Goal: Use online tool/utility: Utilize a website feature to perform a specific function

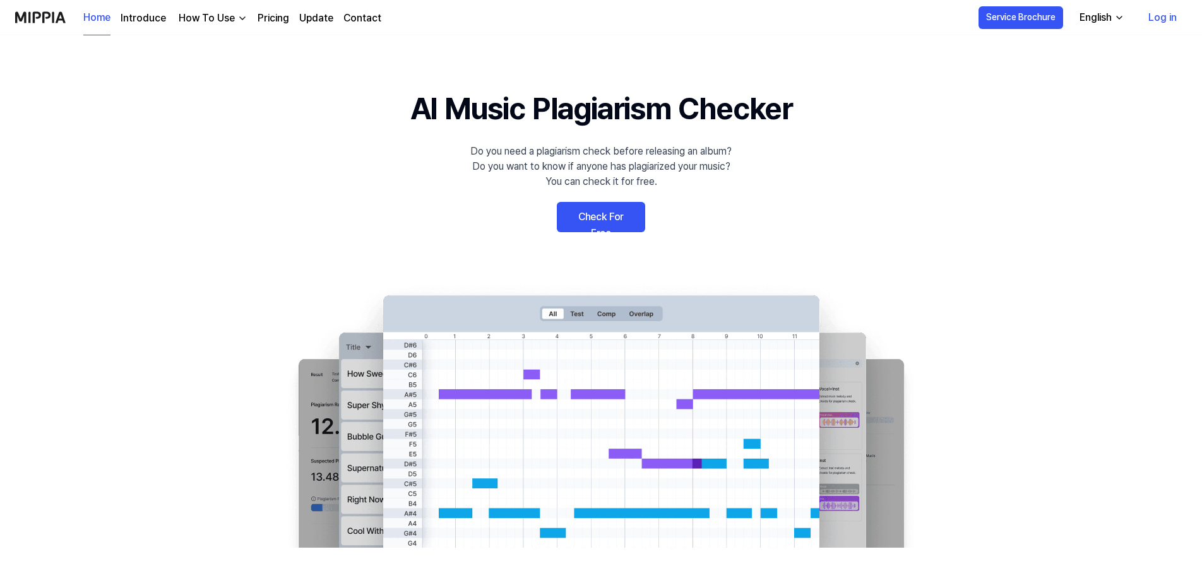
click at [625, 216] on link "Check For Free" at bounding box center [601, 217] width 88 height 30
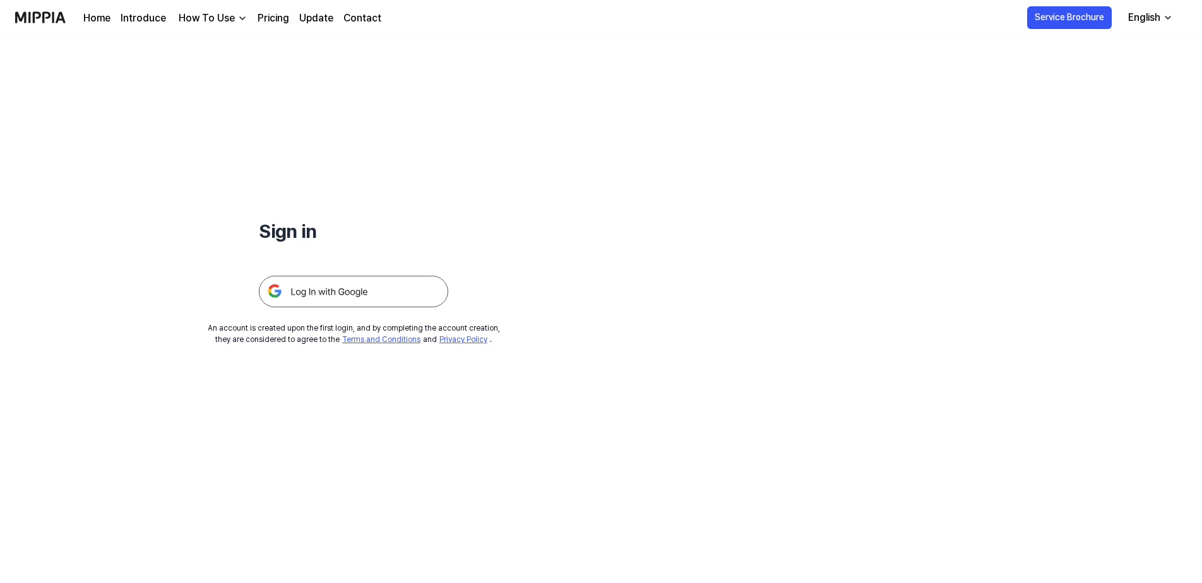
click at [410, 299] on img at bounding box center [353, 292] width 189 height 32
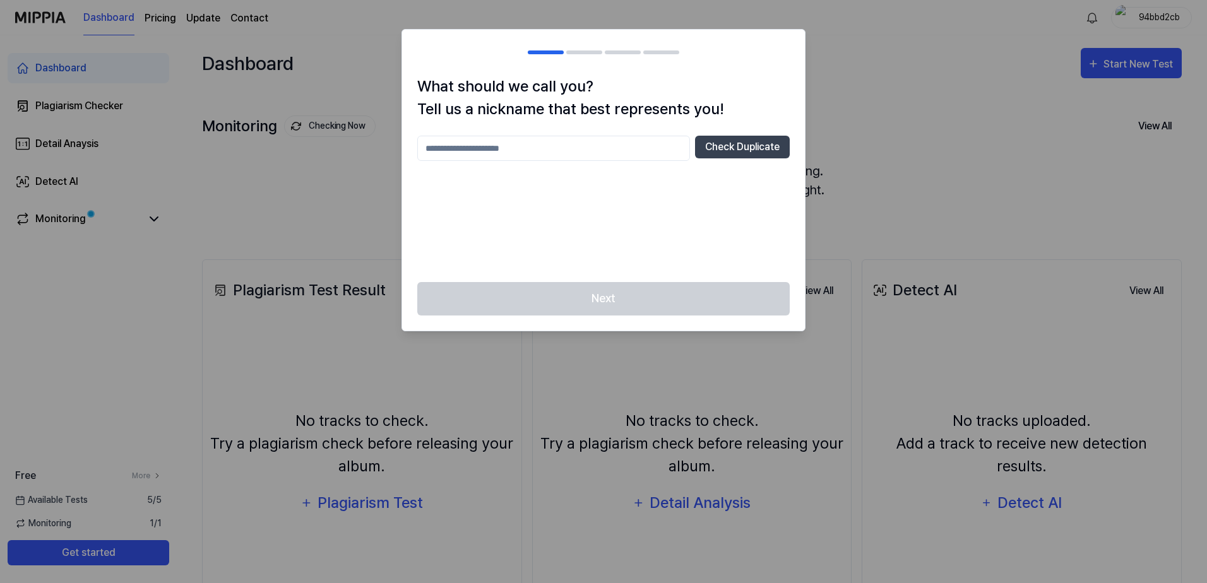
click at [556, 150] on input "text" at bounding box center [553, 148] width 273 height 25
type input "*********"
click at [740, 152] on button "Check Duplicate" at bounding box center [742, 147] width 95 height 23
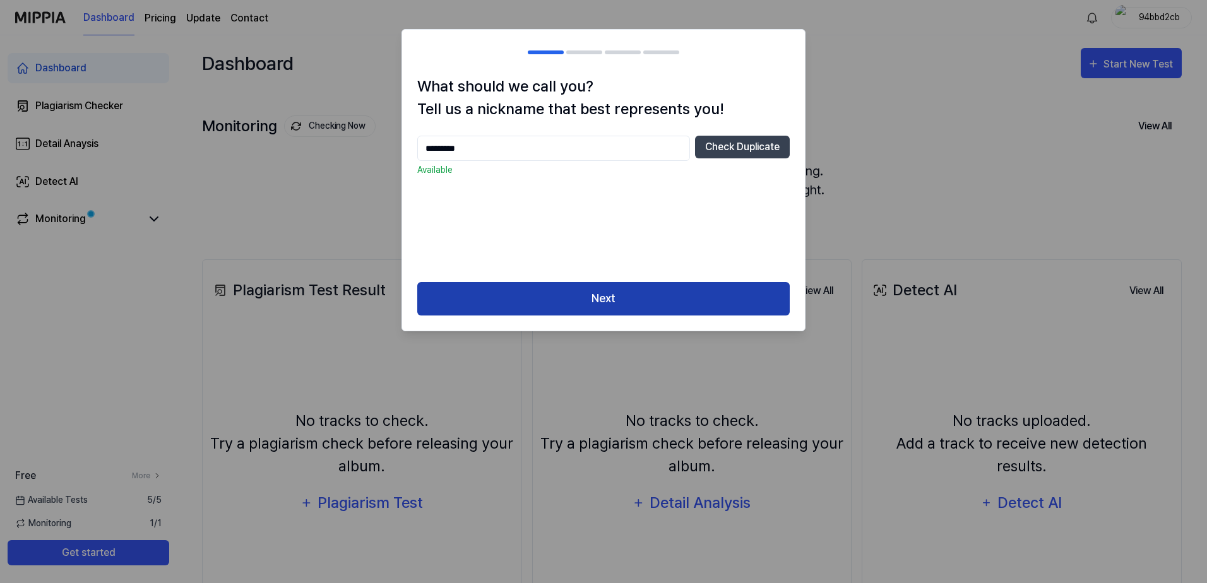
click at [566, 300] on button "Next" at bounding box center [603, 298] width 372 height 33
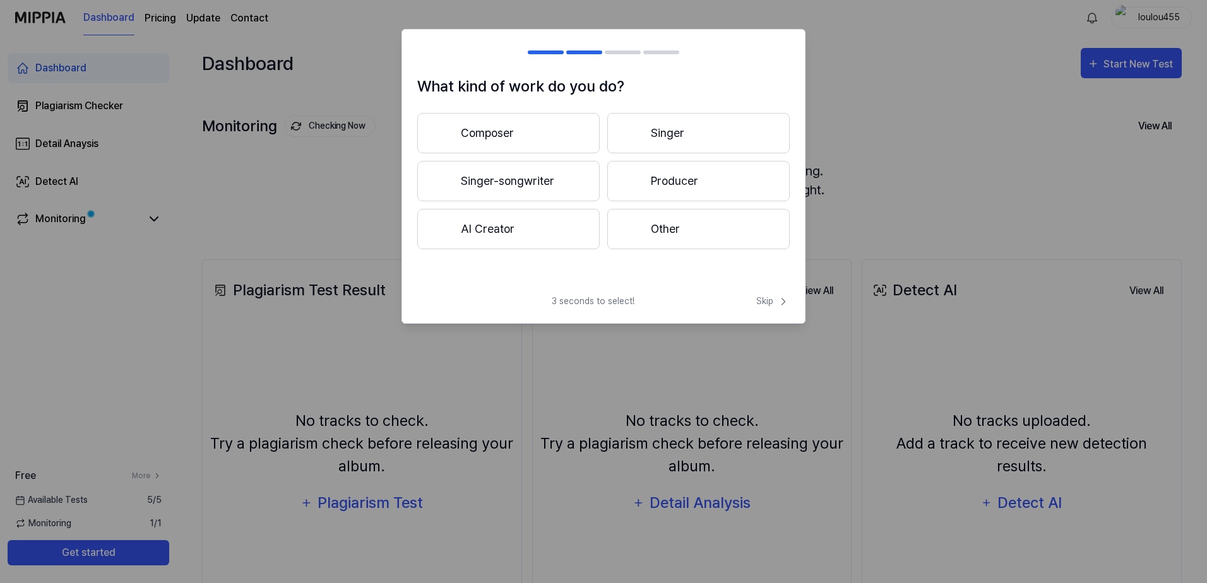
click at [713, 136] on button "Singer" at bounding box center [698, 133] width 182 height 40
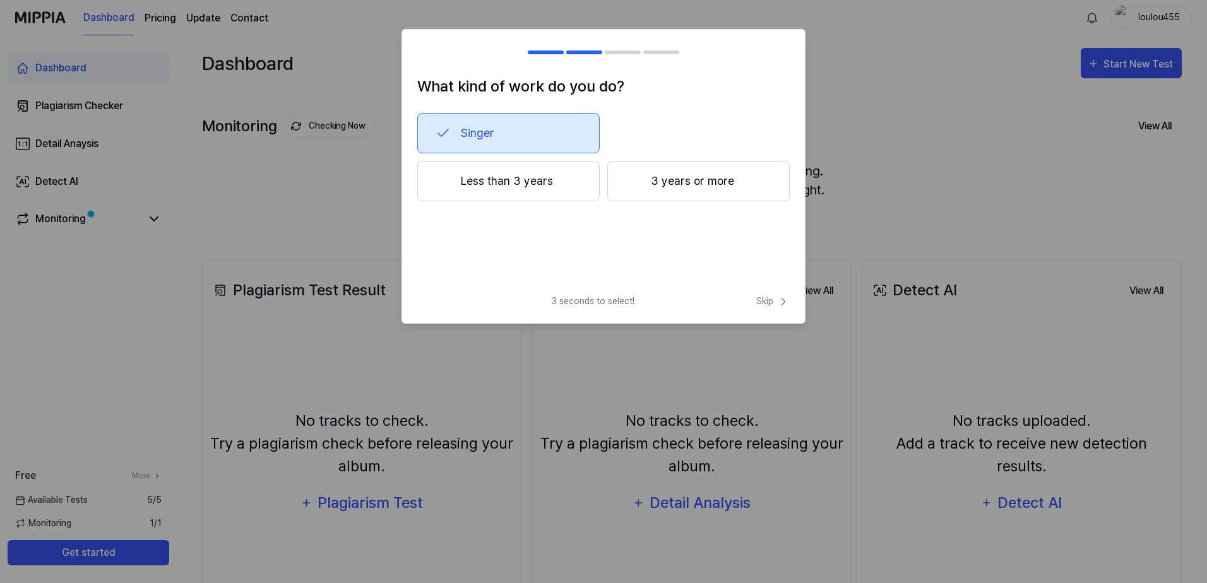
click at [559, 172] on button "Less than 3 years" at bounding box center [508, 181] width 182 height 40
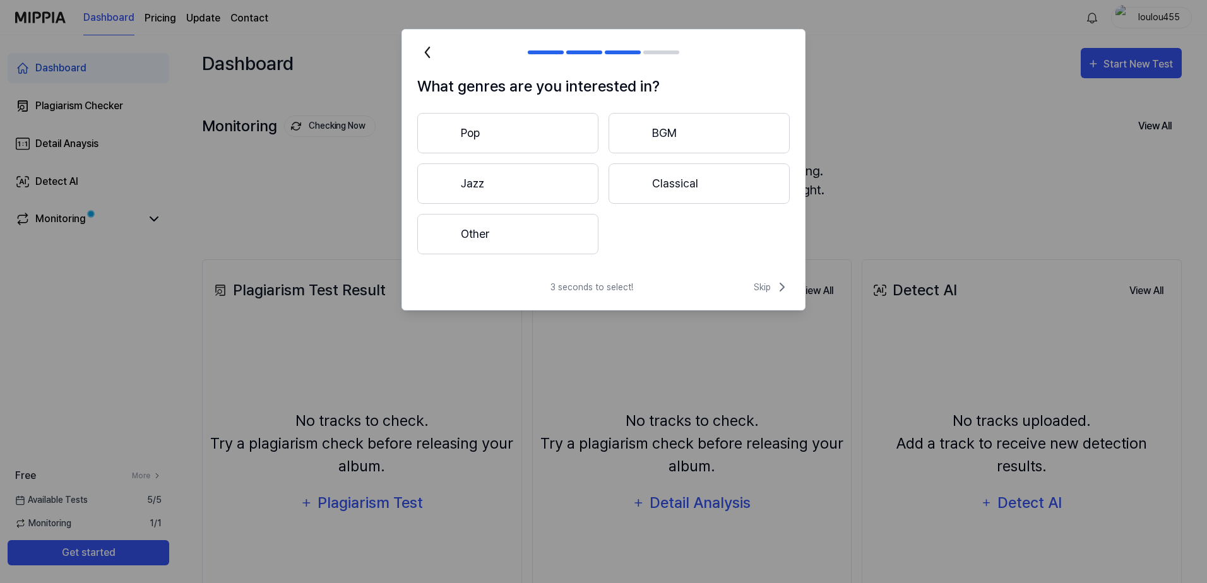
click at [507, 134] on button "Pop" at bounding box center [507, 133] width 181 height 40
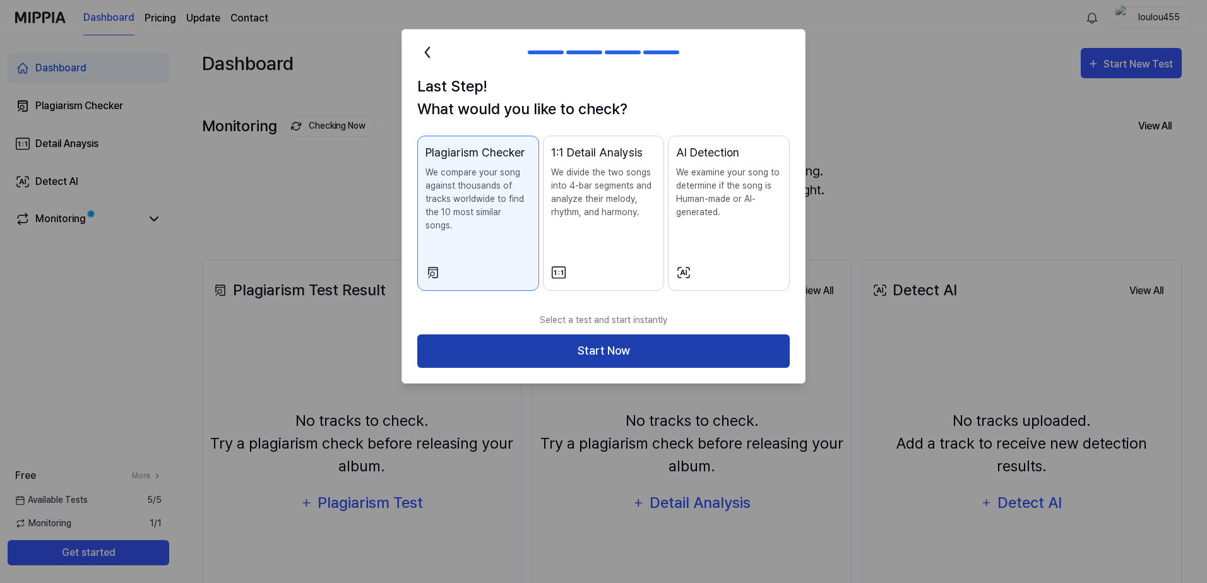
click at [580, 344] on button "Start Now" at bounding box center [603, 351] width 372 height 33
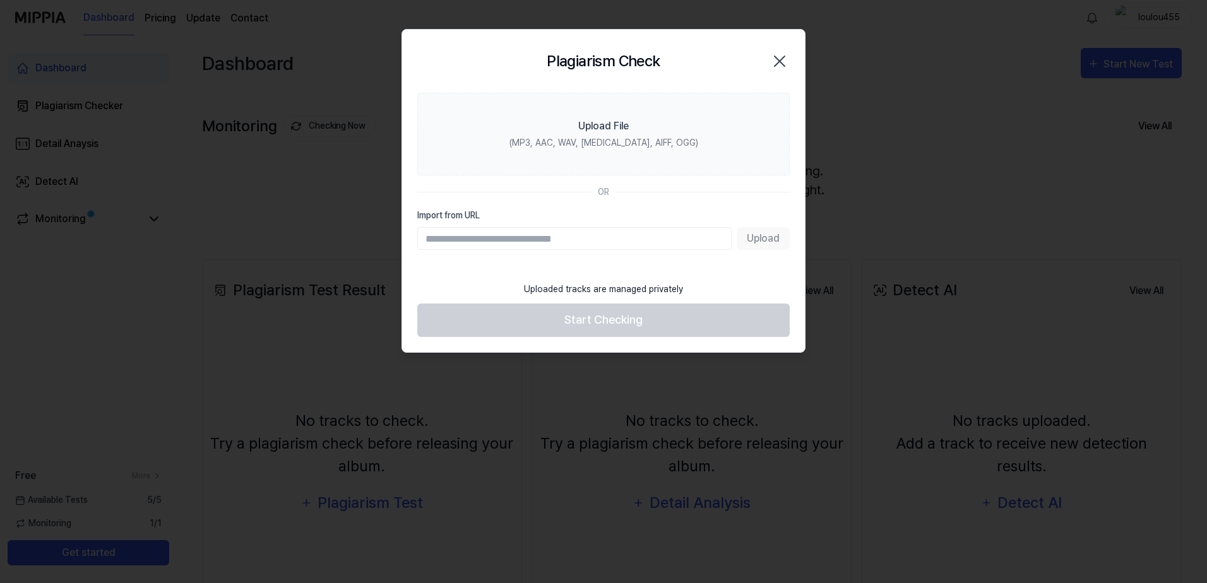
click at [631, 234] on input "Import from URL" at bounding box center [574, 238] width 314 height 23
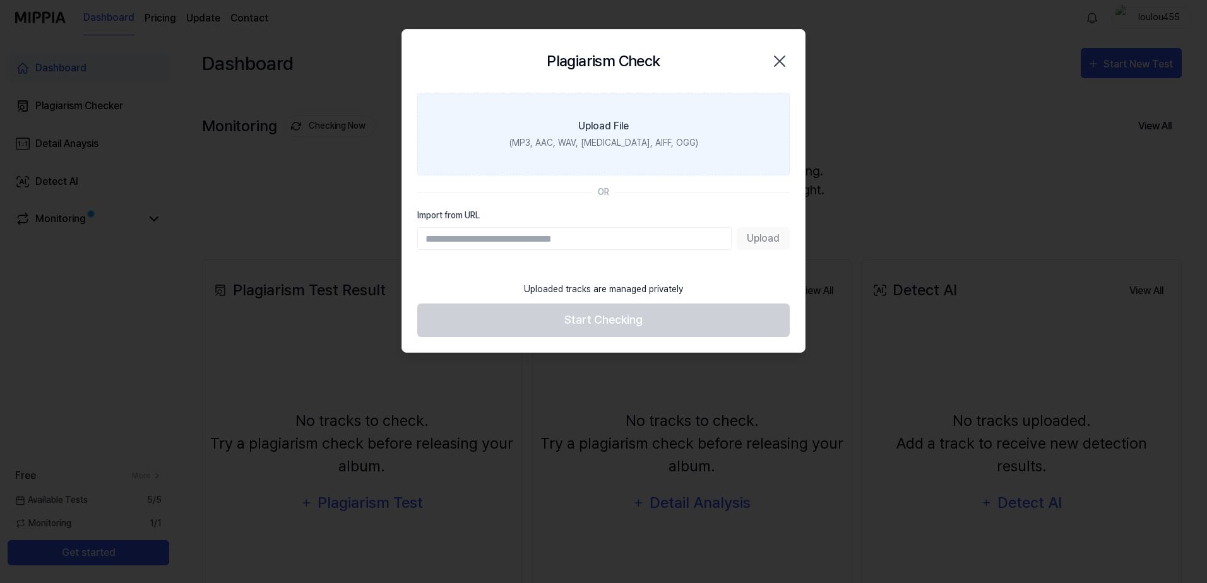
click at [604, 127] on div "Upload File" at bounding box center [603, 126] width 50 height 15
click at [0, 0] on input "Upload File (MP3, AAC, WAV, [MEDICAL_DATA], AIFF, OGG)" at bounding box center [0, 0] width 0 height 0
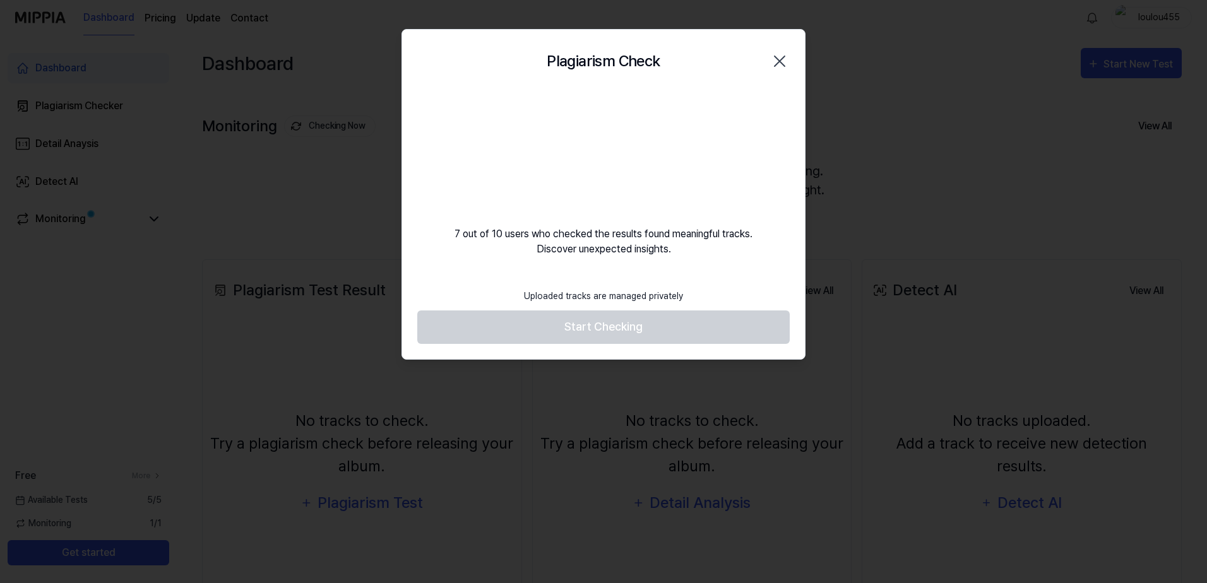
click at [777, 61] on icon "button" at bounding box center [779, 61] width 20 height 20
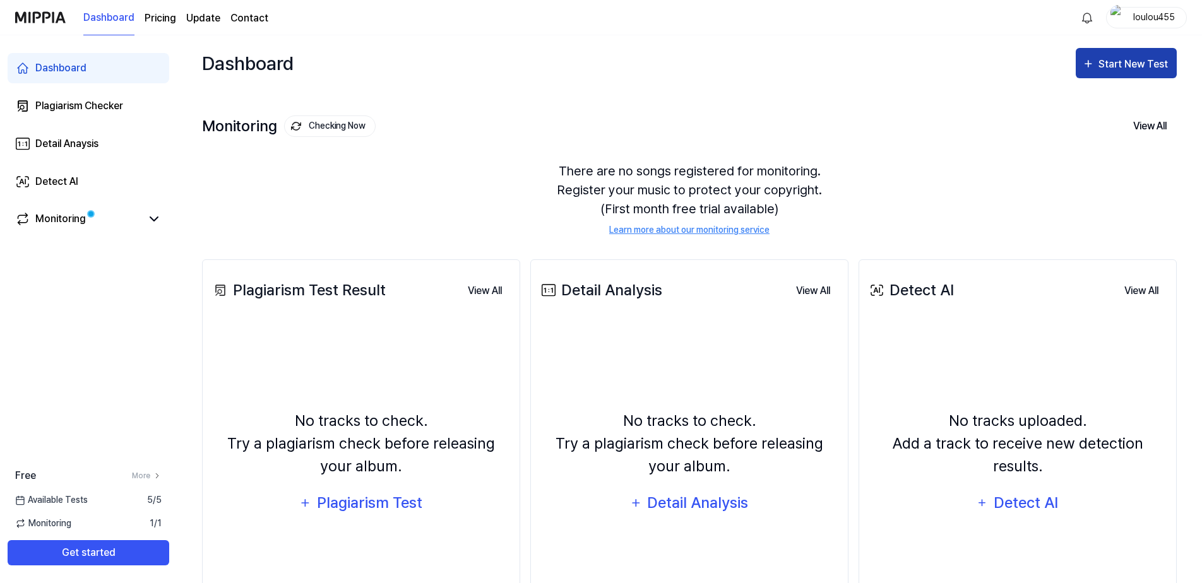
click at [1127, 59] on div "Start New Test" at bounding box center [1134, 64] width 72 height 16
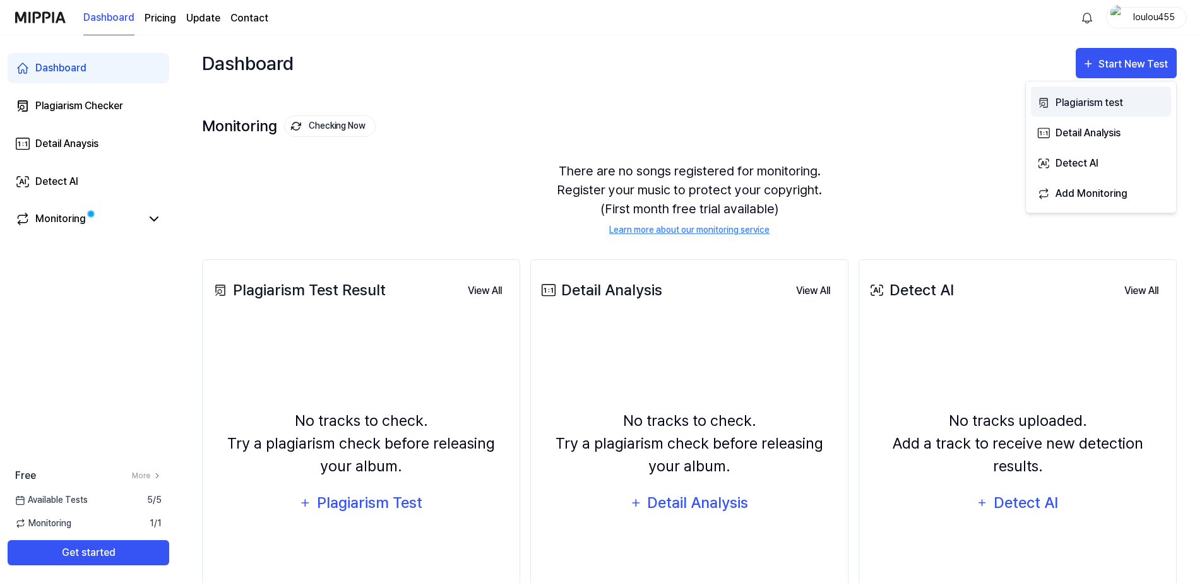
click at [1110, 103] on div "Plagiarism test" at bounding box center [1110, 103] width 110 height 16
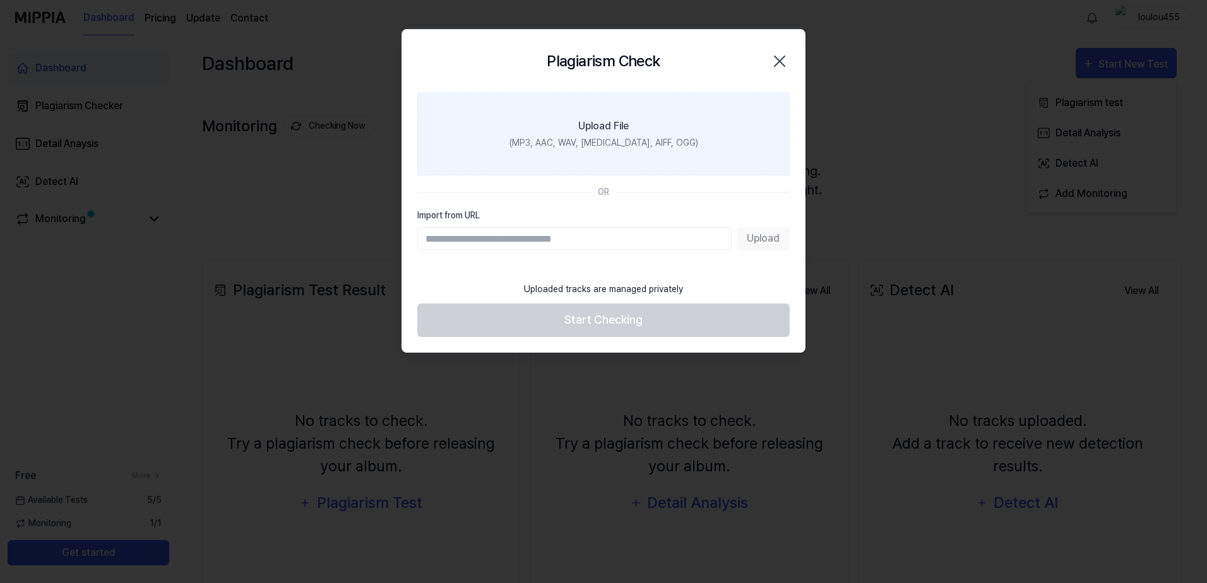
click at [608, 134] on label "Upload File (MP3, AAC, WAV, [MEDICAL_DATA], AIFF, OGG)" at bounding box center [603, 134] width 372 height 83
click at [0, 0] on input "Upload File (MP3, AAC, WAV, [MEDICAL_DATA], AIFF, OGG)" at bounding box center [0, 0] width 0 height 0
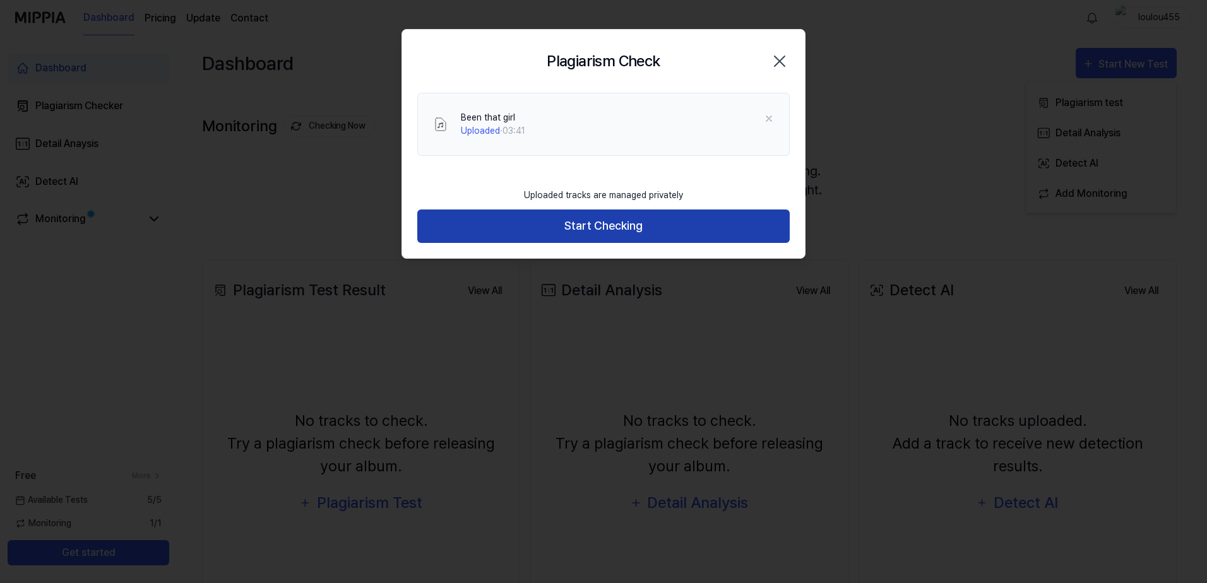
click at [593, 220] on button "Start Checking" at bounding box center [603, 226] width 372 height 33
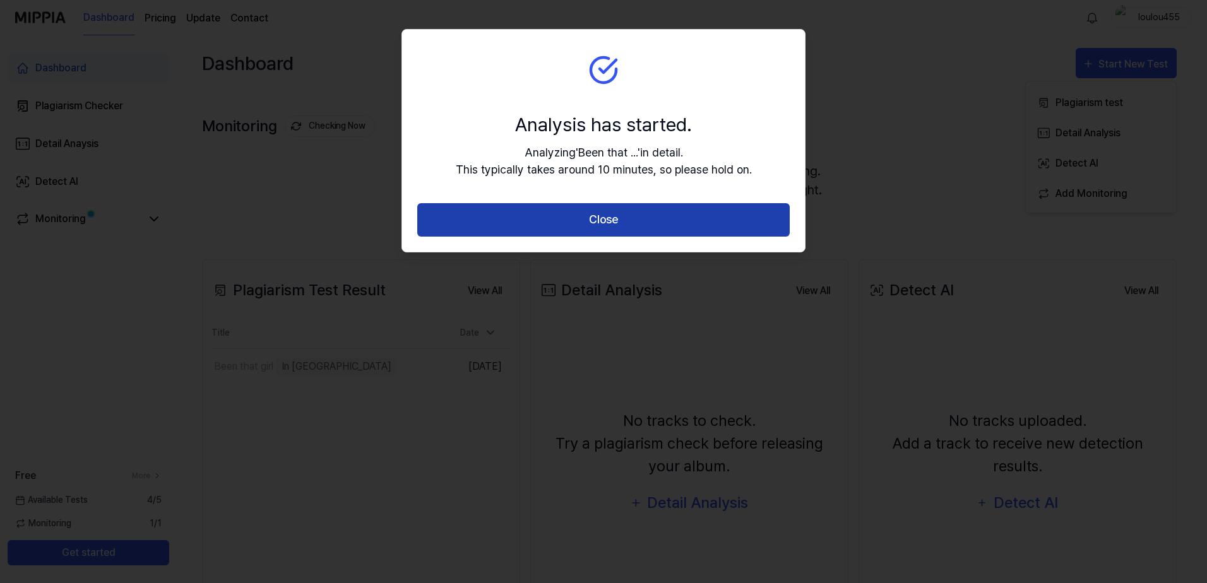
click at [615, 218] on button "Close" at bounding box center [603, 219] width 372 height 33
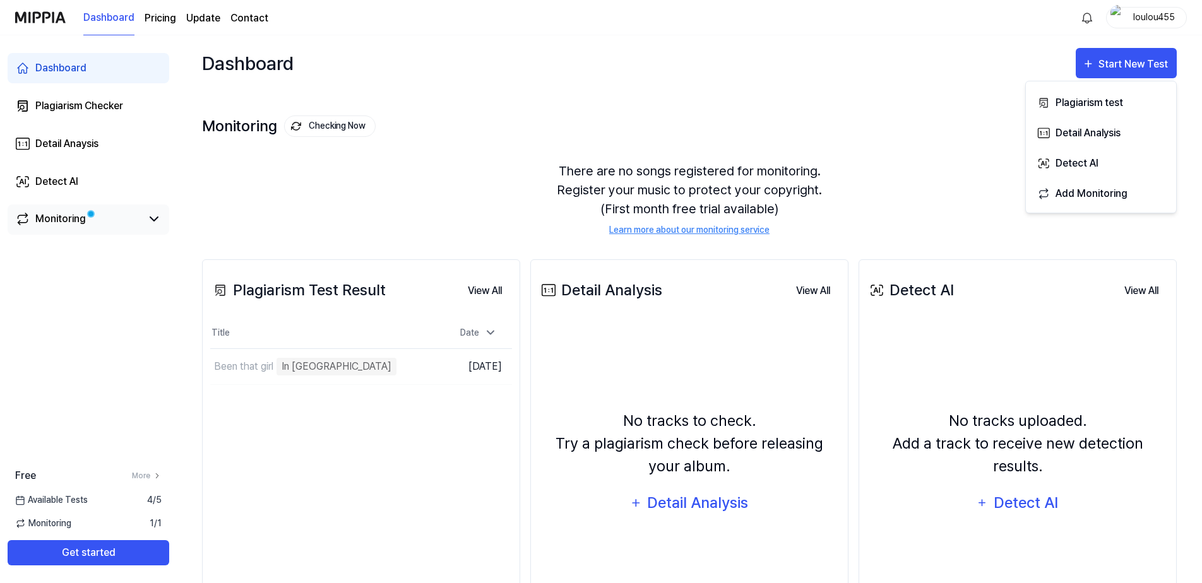
click at [76, 224] on div "Monitoring" at bounding box center [60, 218] width 50 height 15
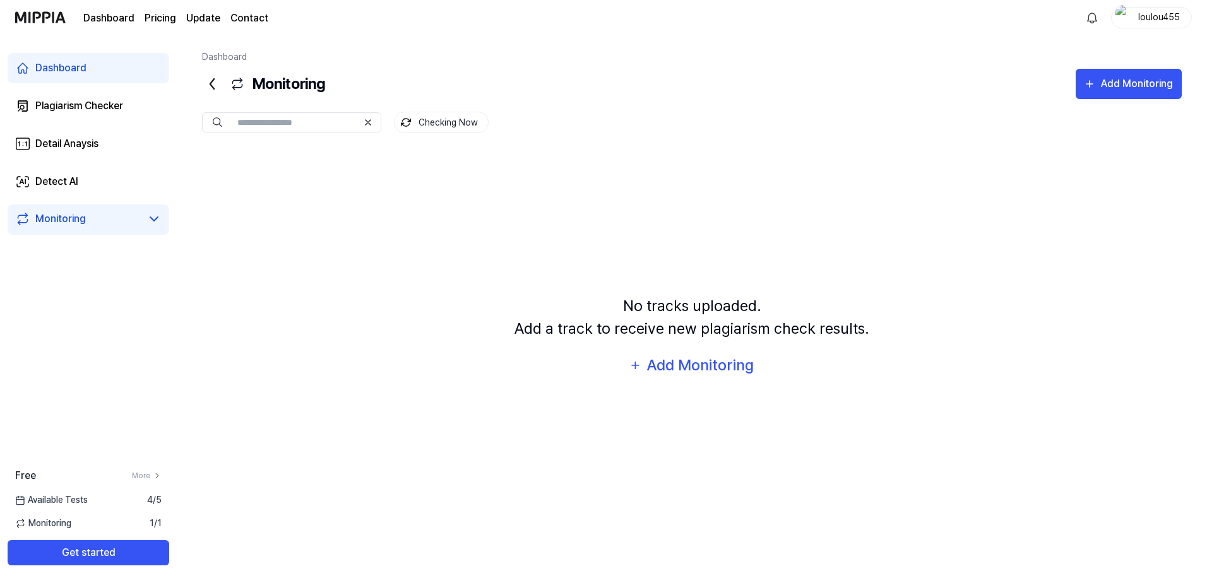
click at [132, 222] on link "Monitoring" at bounding box center [78, 218] width 126 height 15
click at [110, 153] on link "Detail Anaysis" at bounding box center [89, 144] width 162 height 30
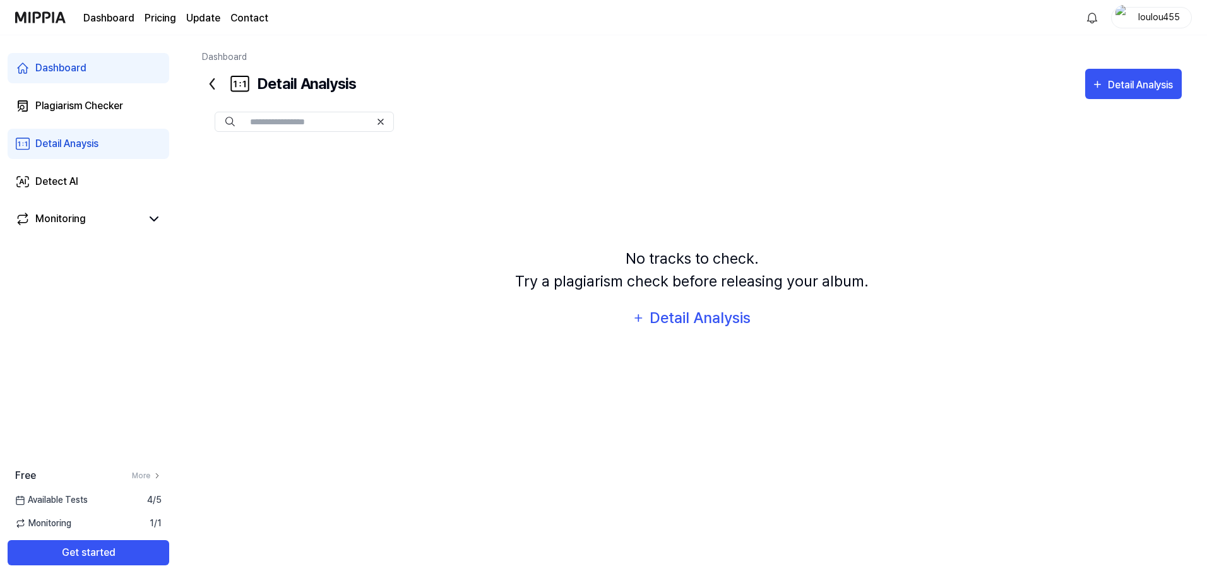
click at [109, 82] on link "Dashboard" at bounding box center [89, 68] width 162 height 30
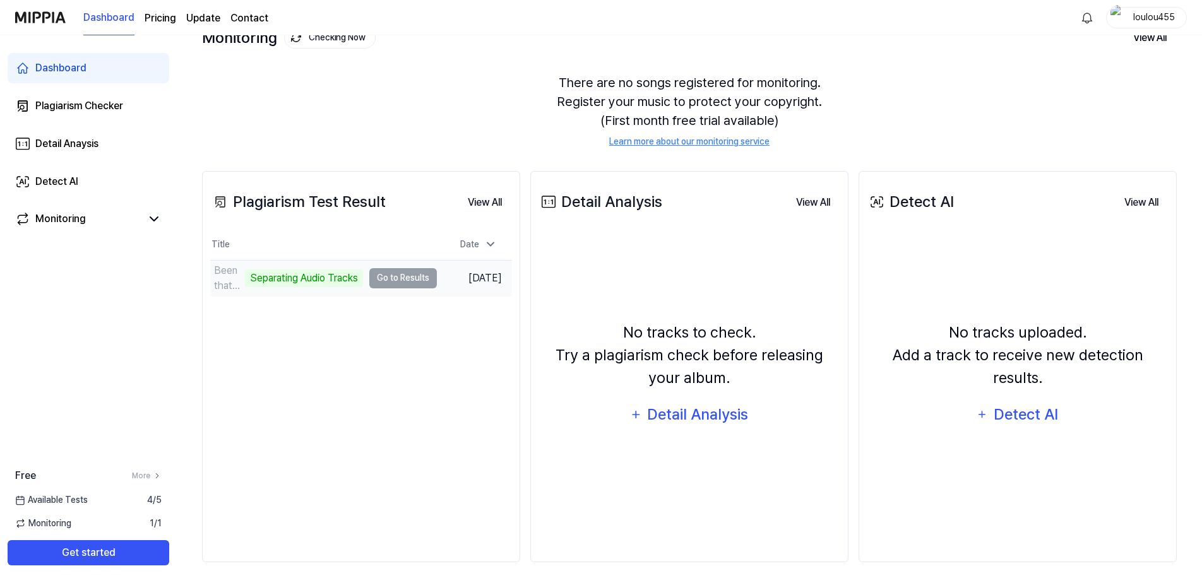
scroll to position [93, 0]
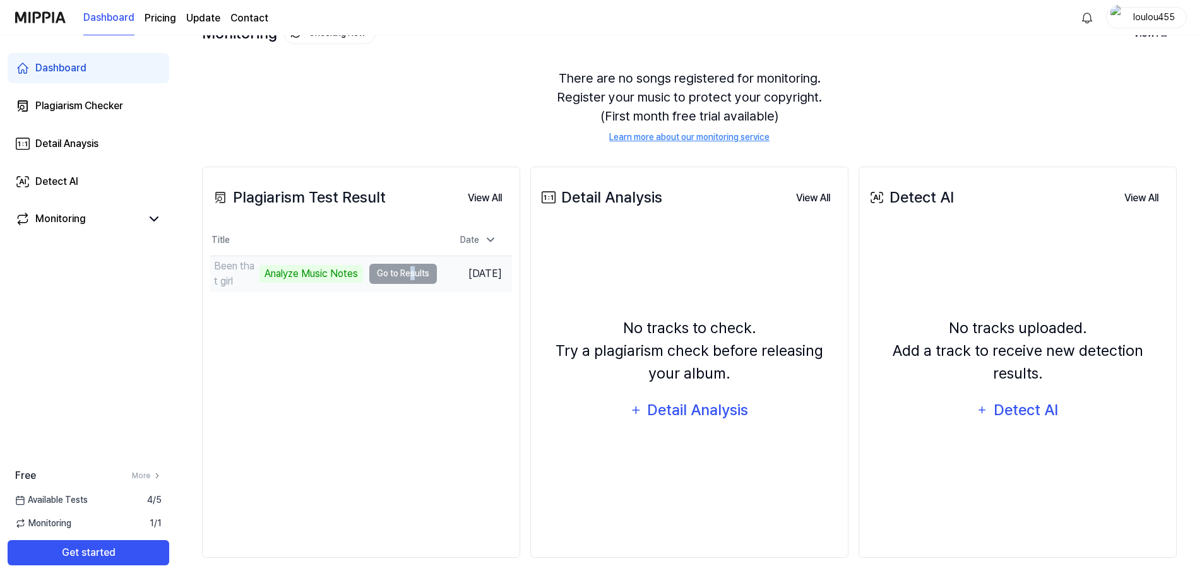
click at [405, 270] on td "Been that girl Analyze Music Notes Go to Results" at bounding box center [323, 273] width 227 height 35
drag, startPoint x: 405, startPoint y: 270, endPoint x: 398, endPoint y: 269, distance: 7.0
click at [394, 275] on td "Been that girl Analyze Music Notes Go to Results" at bounding box center [323, 273] width 227 height 35
click at [391, 276] on td "Been that girl Analyze Music Notes Go to Results" at bounding box center [323, 273] width 227 height 35
click at [420, 277] on td "Been that girl Analyze Music Notes Go to Results" at bounding box center [323, 273] width 227 height 35
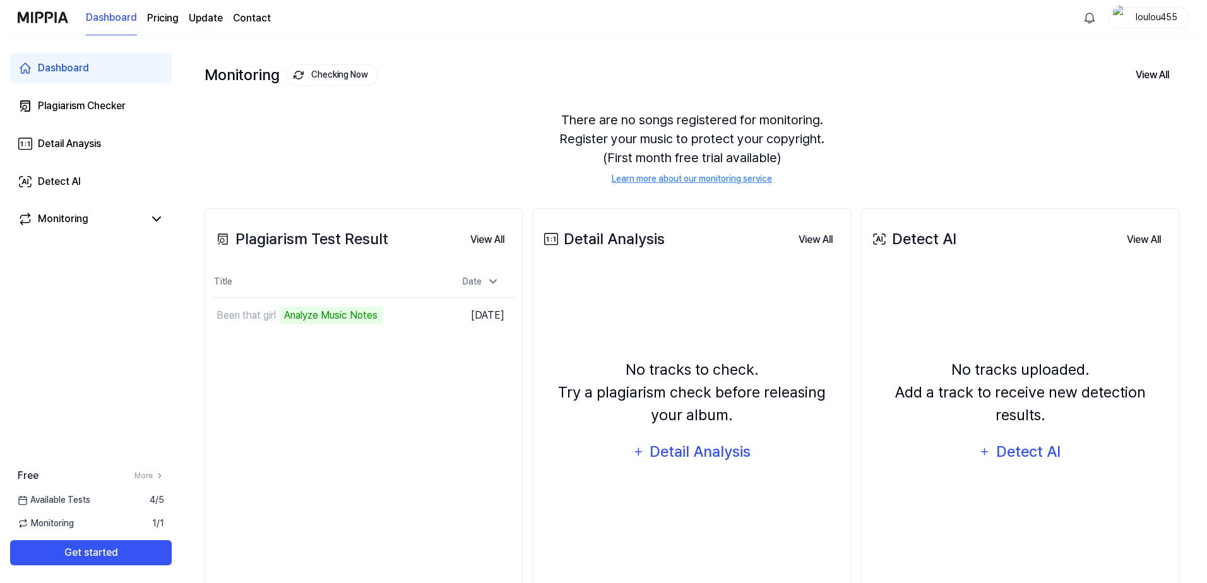
scroll to position [0, 0]
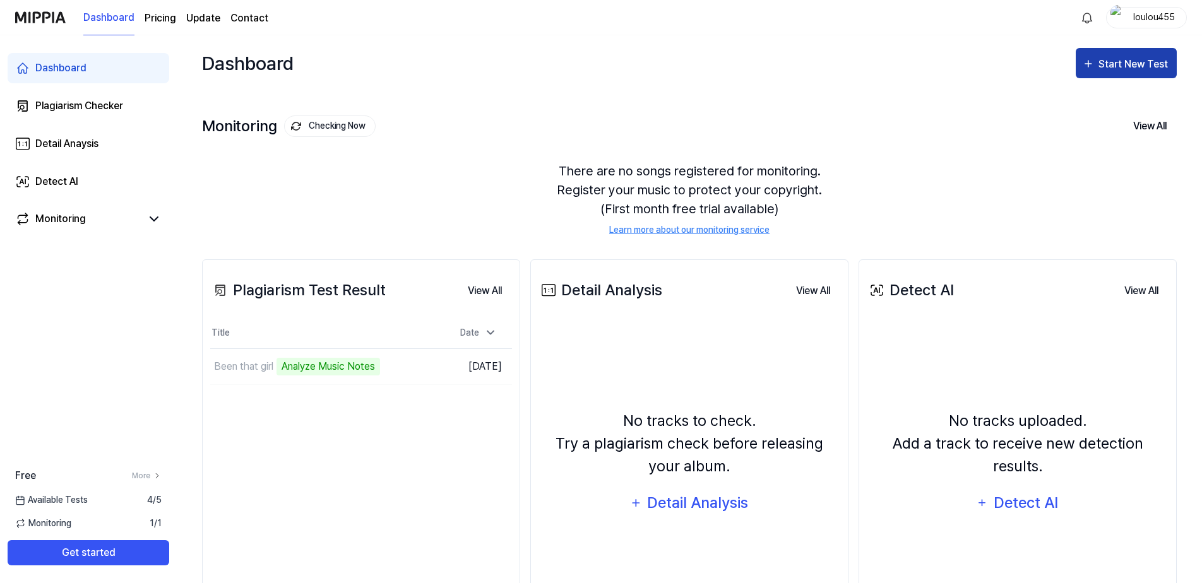
click at [1139, 56] on div "Start New Test" at bounding box center [1134, 64] width 72 height 16
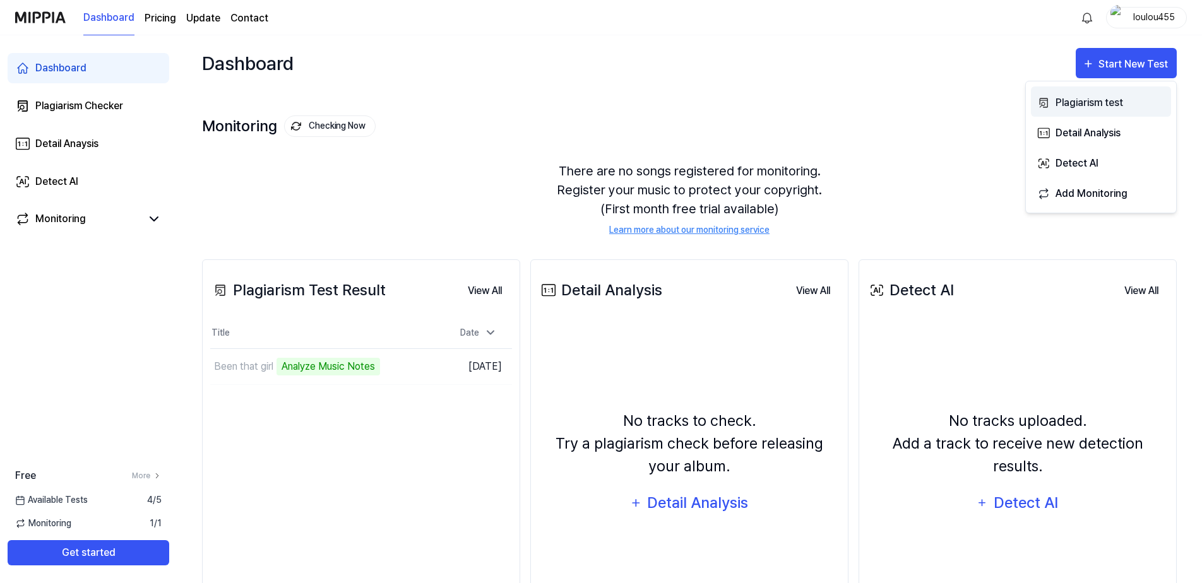
click at [1115, 99] on div "Plagiarism test" at bounding box center [1110, 103] width 110 height 16
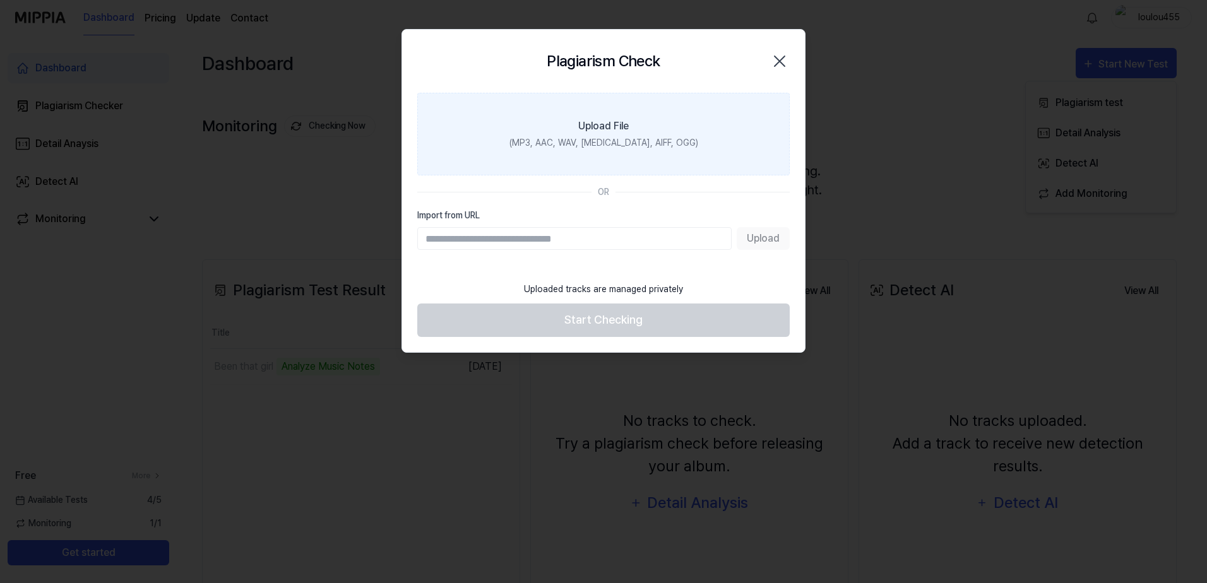
click at [644, 145] on div "(MP3, AAC, WAV, [MEDICAL_DATA], AIFF, OGG)" at bounding box center [603, 142] width 189 height 13
click at [0, 0] on input "Upload File (MP3, AAC, WAV, [MEDICAL_DATA], AIFF, OGG)" at bounding box center [0, 0] width 0 height 0
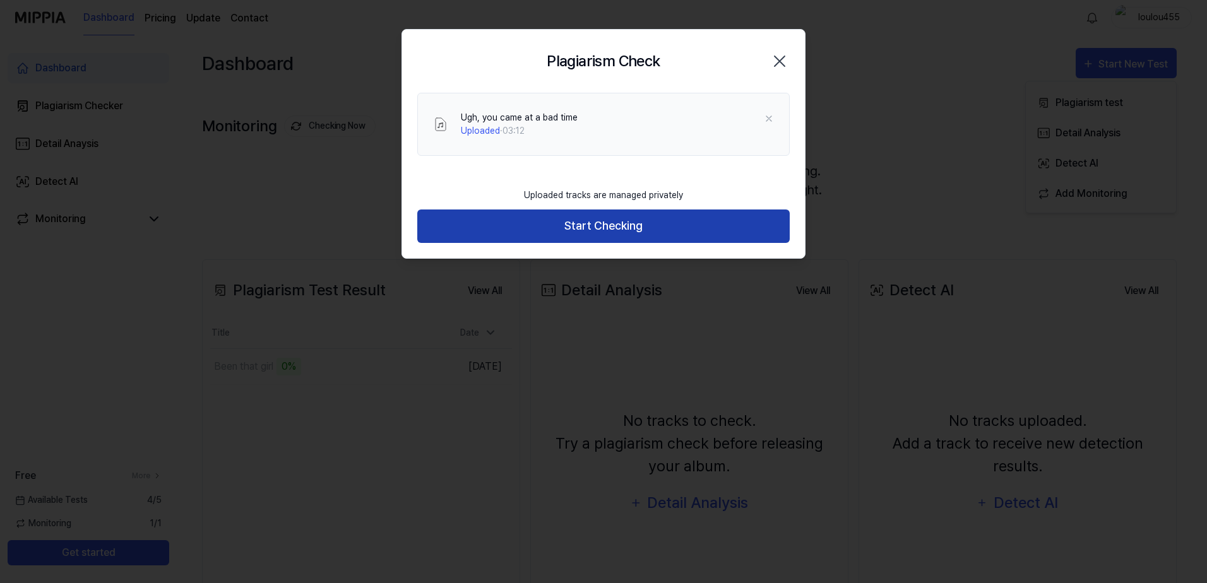
click at [646, 227] on button "Start Checking" at bounding box center [603, 226] width 372 height 33
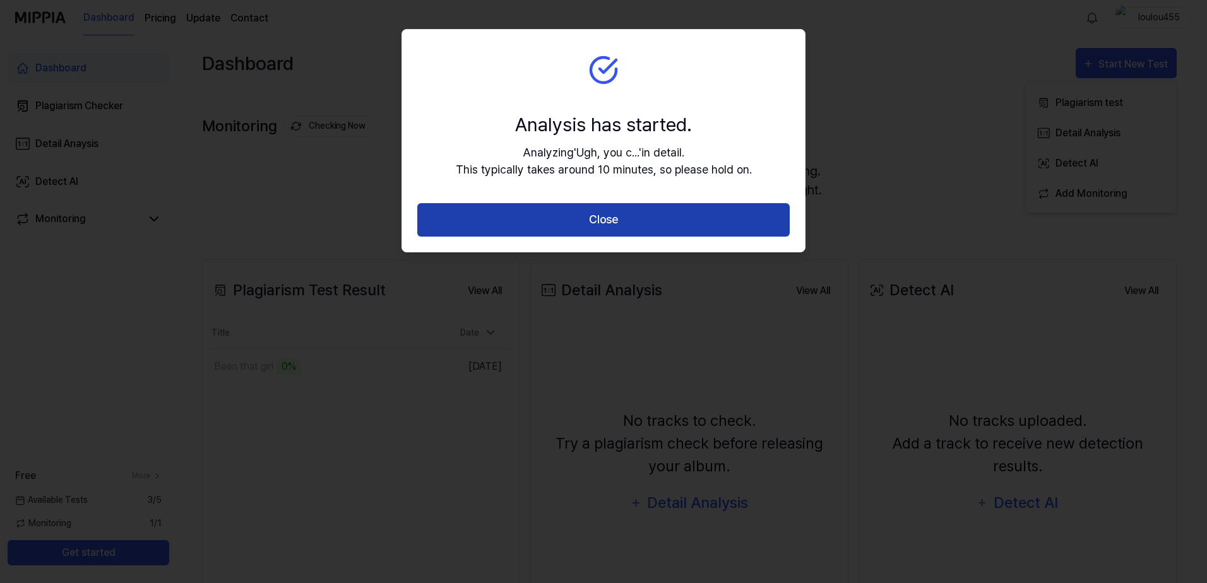
click at [610, 215] on button "Close" at bounding box center [603, 219] width 372 height 33
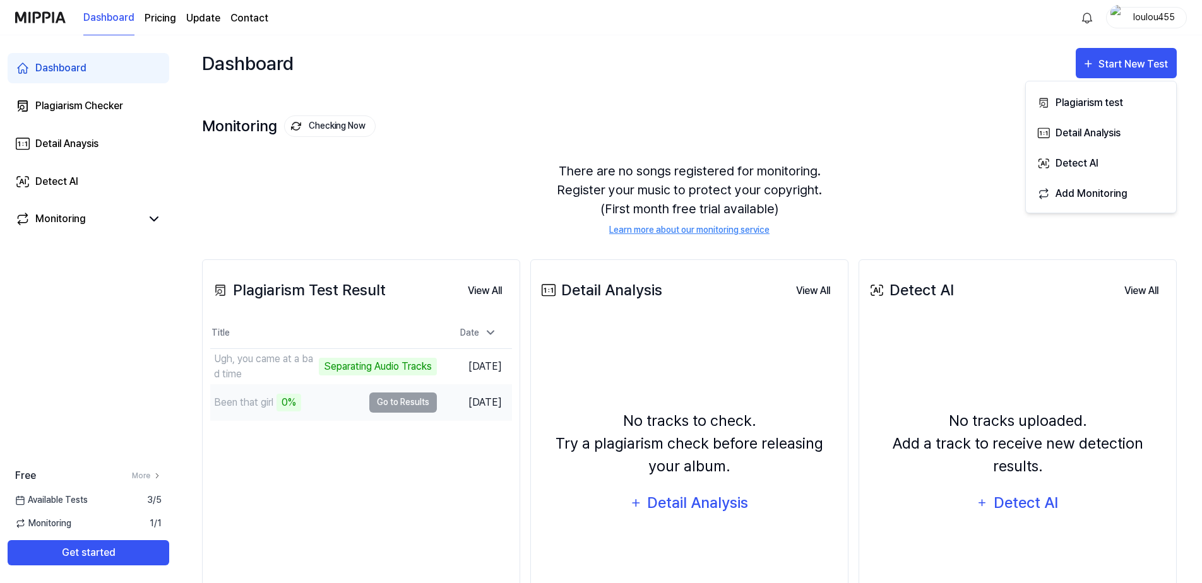
click at [239, 402] on div "Been that girl" at bounding box center [243, 402] width 59 height 15
click at [398, 394] on td "Been that girl [DEMOGRAPHIC_DATA]% Go to Results" at bounding box center [323, 402] width 227 height 35
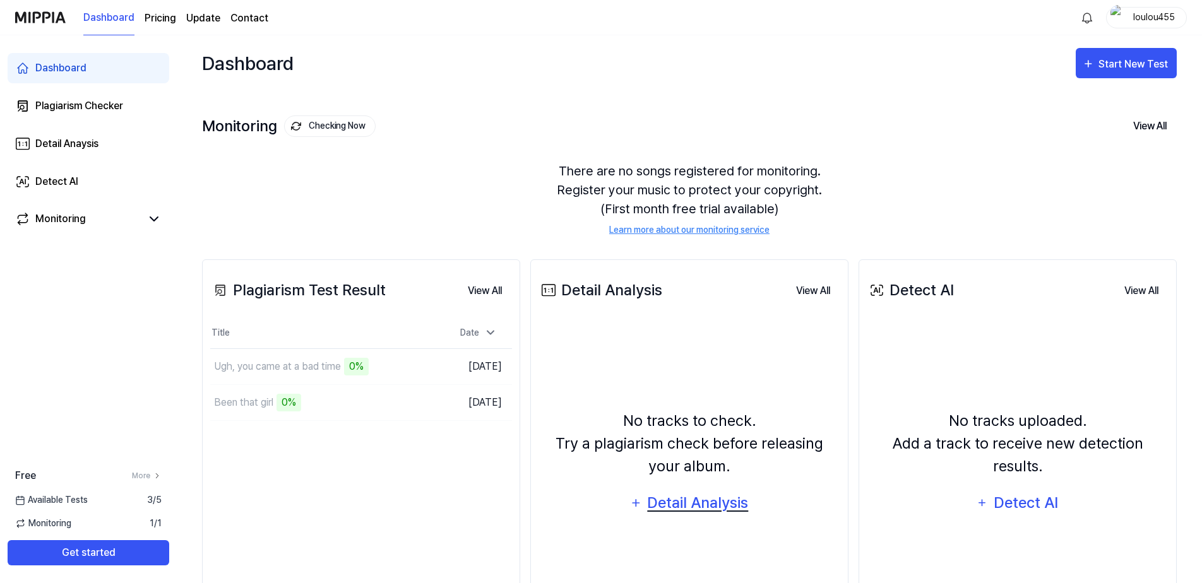
click at [725, 511] on div "Detail Analysis" at bounding box center [697, 503] width 103 height 24
